Goal: Task Accomplishment & Management: Complete application form

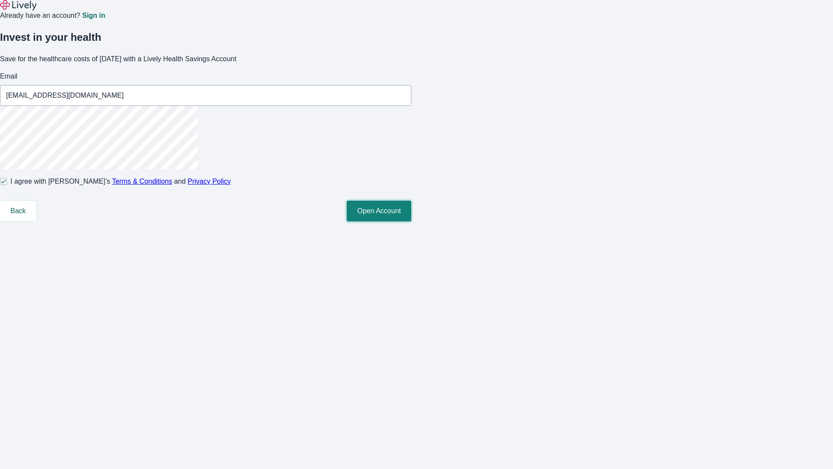
click at [411, 221] on button "Open Account" at bounding box center [379, 210] width 65 height 21
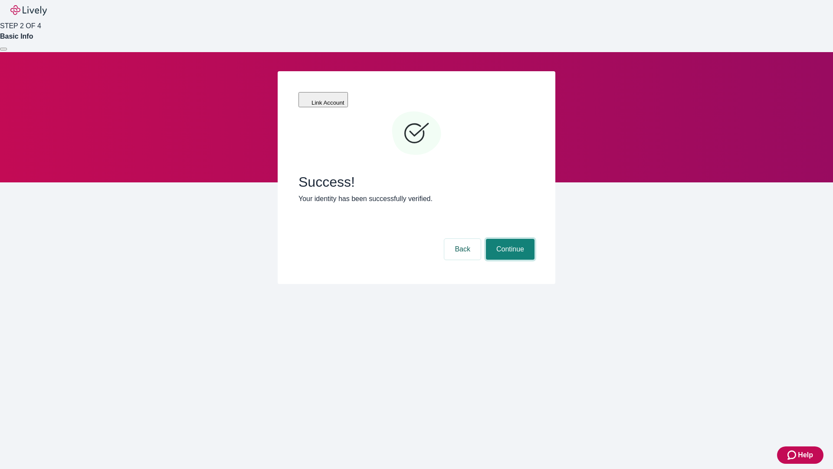
click at [509, 239] on button "Continue" at bounding box center [510, 249] width 49 height 21
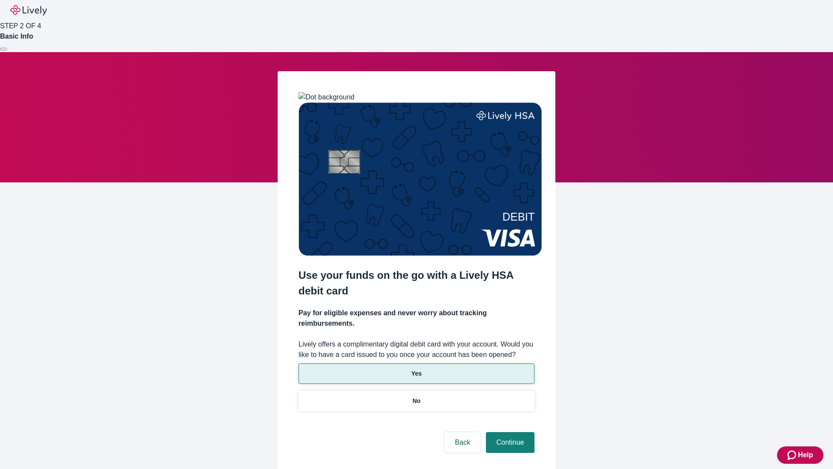
click at [416, 369] on p "Yes" at bounding box center [416, 373] width 10 height 9
click at [509, 432] on button "Continue" at bounding box center [510, 442] width 49 height 21
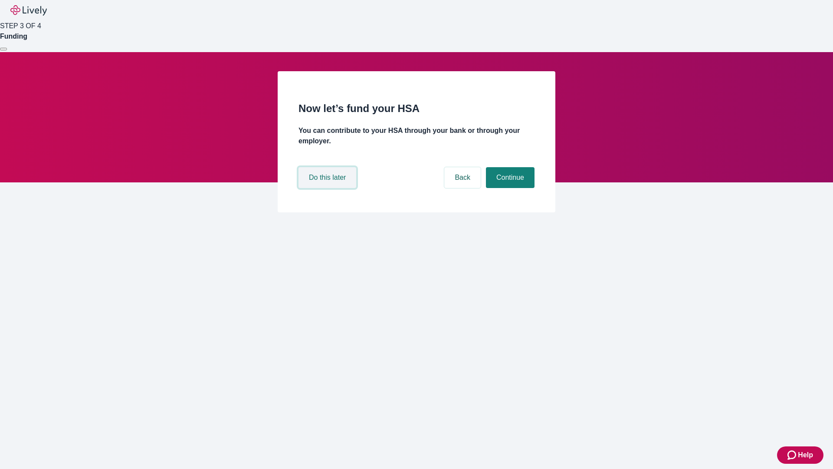
click at [328, 188] on button "Do this later" at bounding box center [328, 177] width 58 height 21
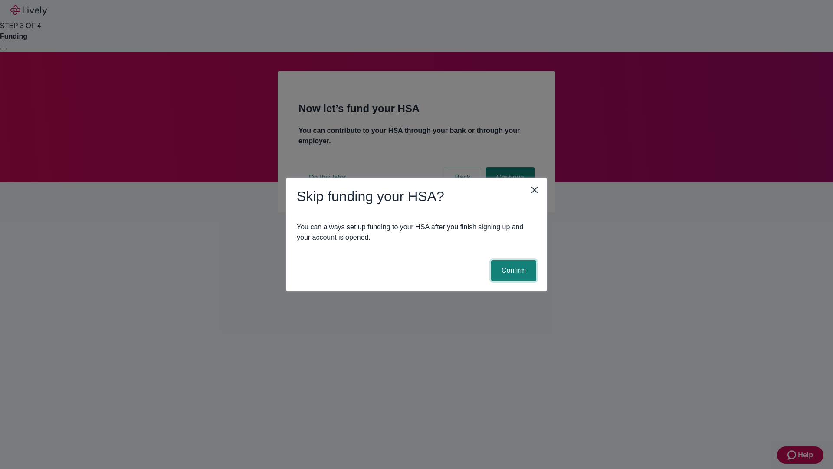
click at [512, 270] on button "Confirm" at bounding box center [513, 270] width 45 height 21
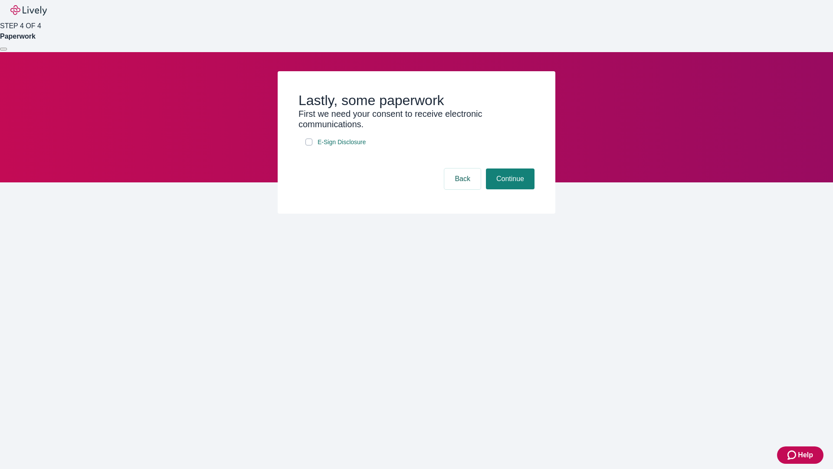
click at [309, 145] on input "E-Sign Disclosure" at bounding box center [308, 141] width 7 height 7
checkbox input "true"
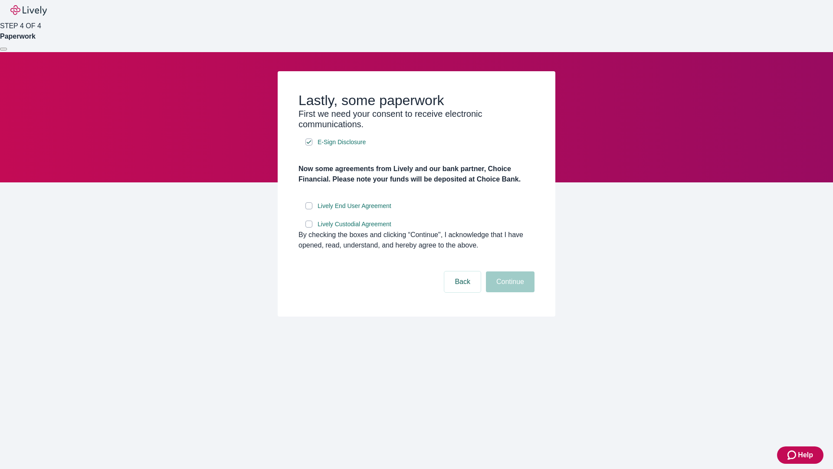
click at [309, 209] on input "Lively End User Agreement" at bounding box center [308, 205] width 7 height 7
checkbox input "true"
click at [309, 227] on input "Lively Custodial Agreement" at bounding box center [308, 223] width 7 height 7
checkbox input "true"
click at [509, 292] on button "Continue" at bounding box center [510, 281] width 49 height 21
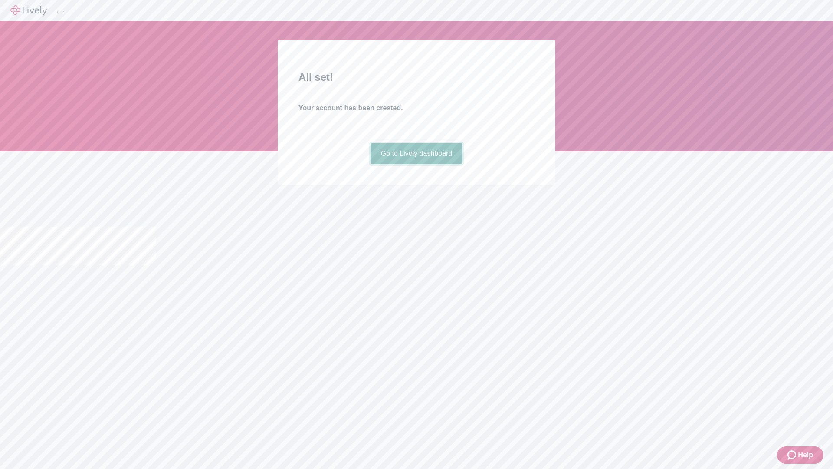
click at [416, 164] on link "Go to Lively dashboard" at bounding box center [417, 153] width 92 height 21
